Goal: Task Accomplishment & Management: Manage account settings

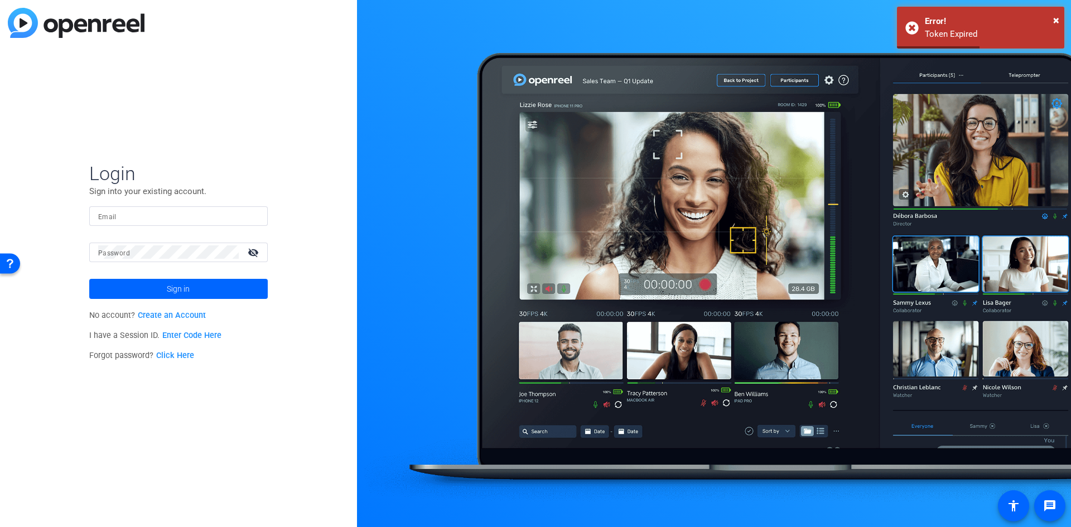
click at [189, 357] on link "Click Here" at bounding box center [175, 355] width 38 height 9
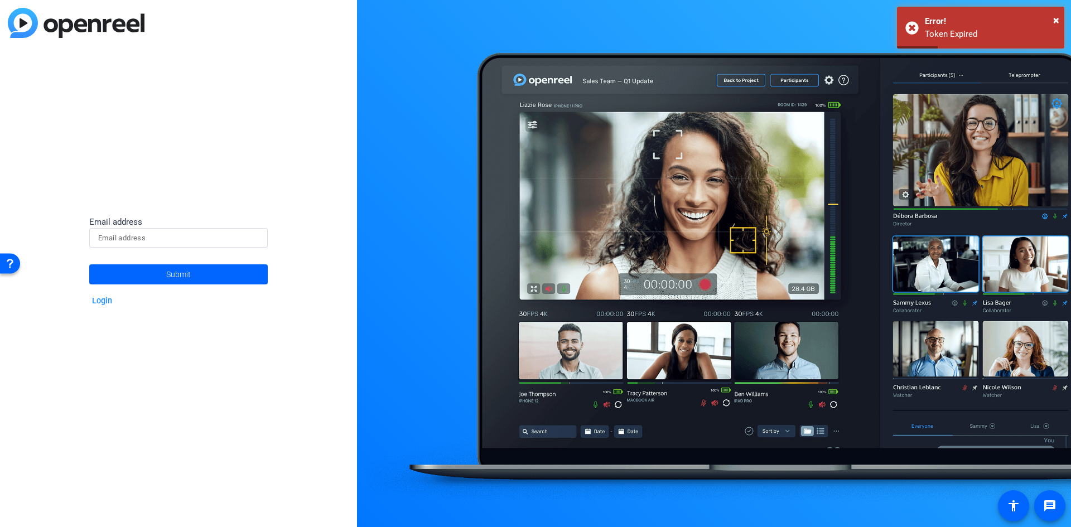
click at [202, 240] on input at bounding box center [178, 237] width 161 height 13
click at [195, 239] on input at bounding box center [178, 237] width 161 height 13
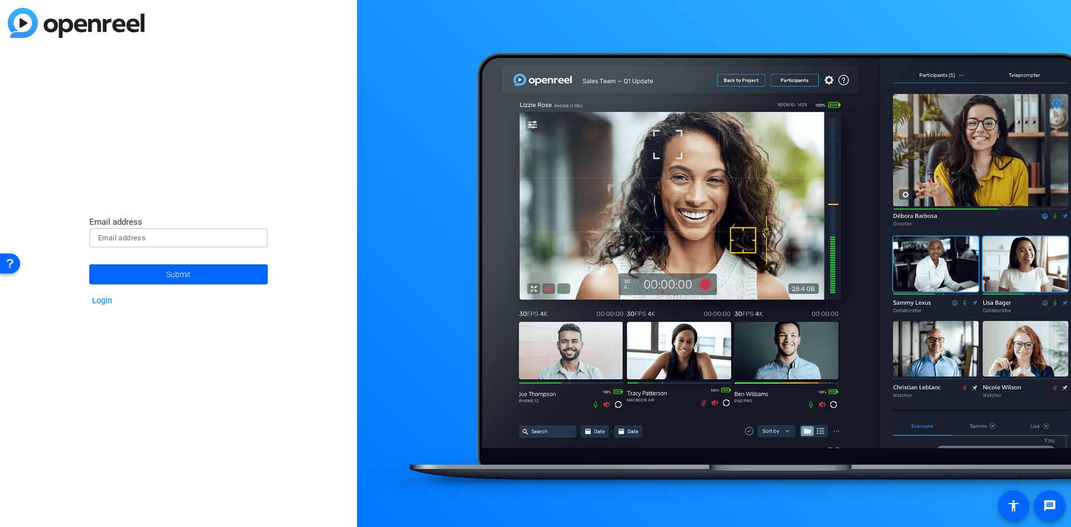
click at [195, 239] on input at bounding box center [178, 237] width 161 height 13
type input "C"
type input "chris.bohorquez@jpmorgan.com"
click at [89, 264] on button "Submit" at bounding box center [178, 274] width 178 height 20
